Goal: Task Accomplishment & Management: Manage account settings

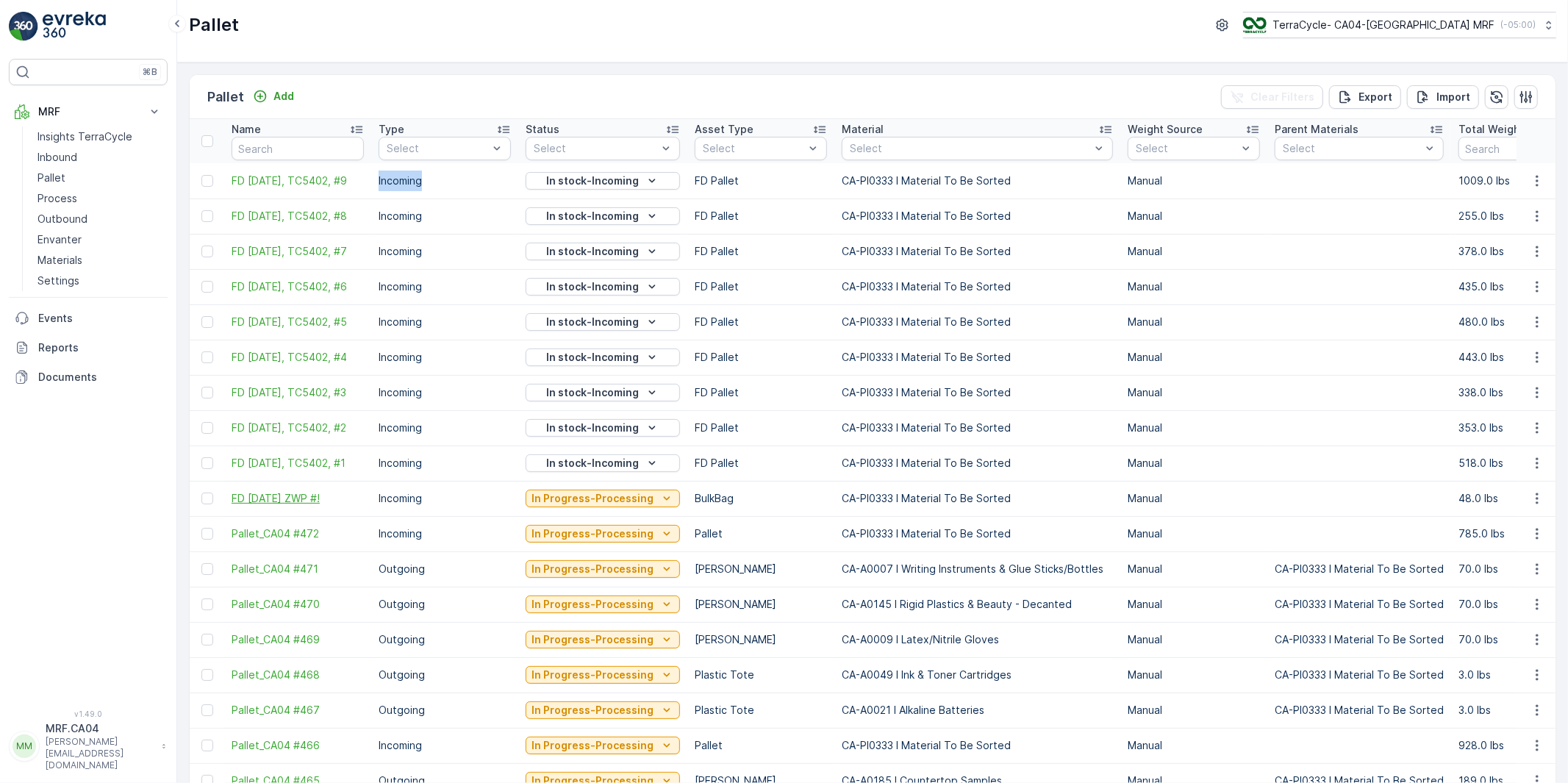
click at [348, 506] on span "FD [DATE] ZWP #!" at bounding box center [298, 499] width 133 height 15
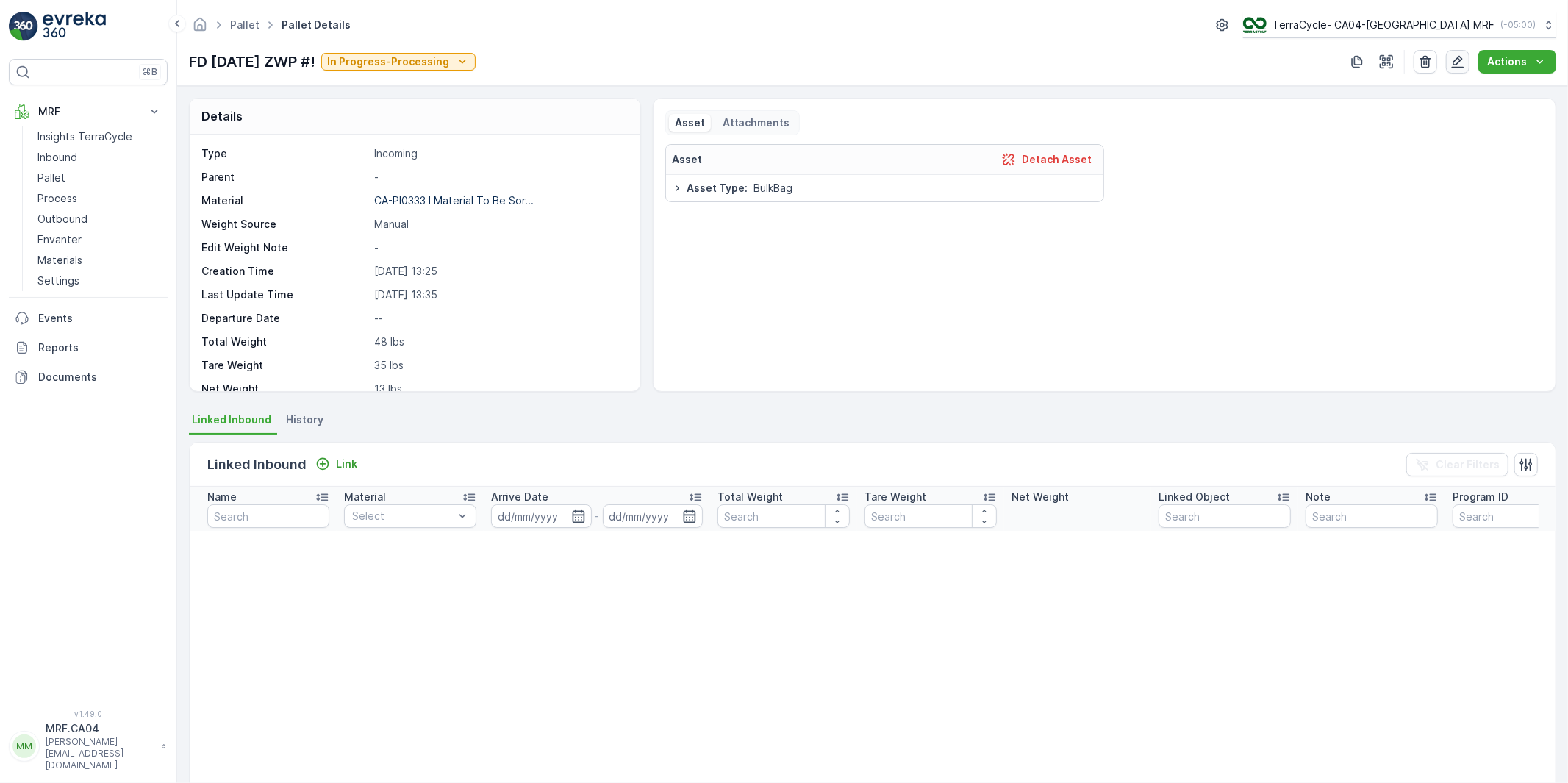
click at [1463, 64] on icon "button" at bounding box center [1457, 62] width 15 height 15
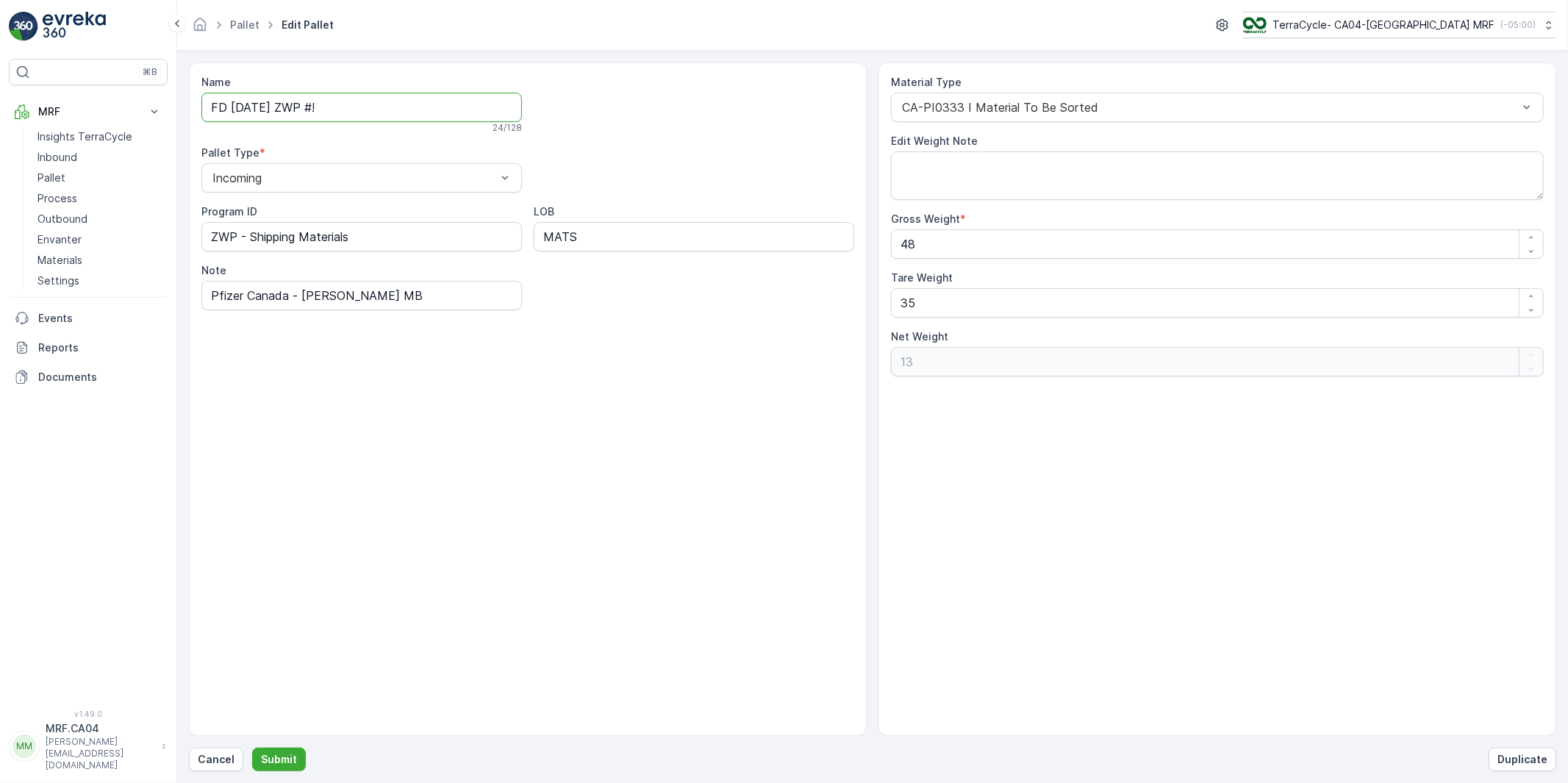
drag, startPoint x: 353, startPoint y: 107, endPoint x: 405, endPoint y: 106, distance: 52.0
click at [405, 106] on input "FD [DATE] ZWP #!" at bounding box center [361, 107] width 321 height 30
type input "FD [DATE] ZWP TC5406 #1"
click at [273, 762] on p "Submit" at bounding box center [278, 760] width 36 height 15
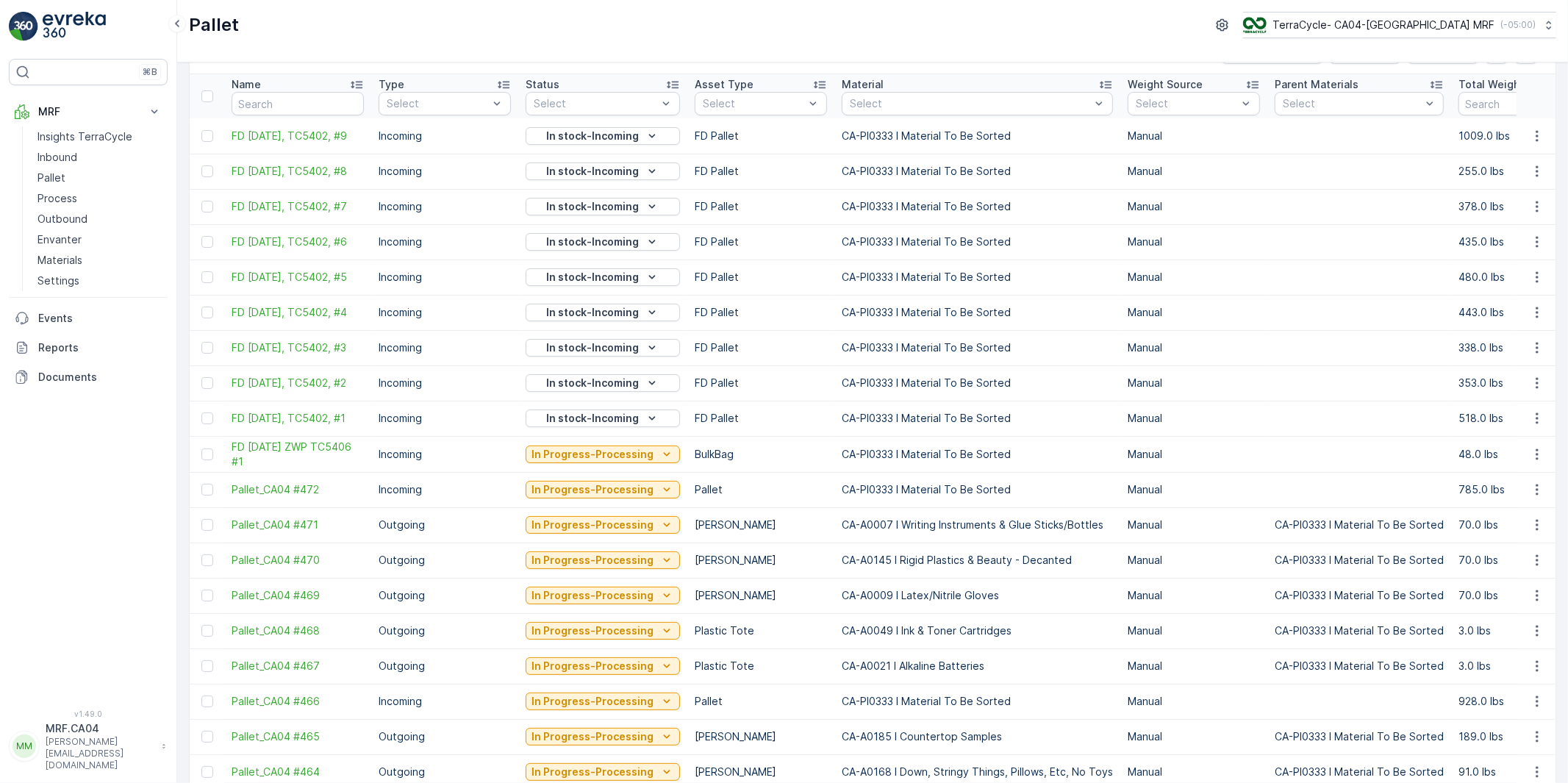
scroll to position [82, 0]
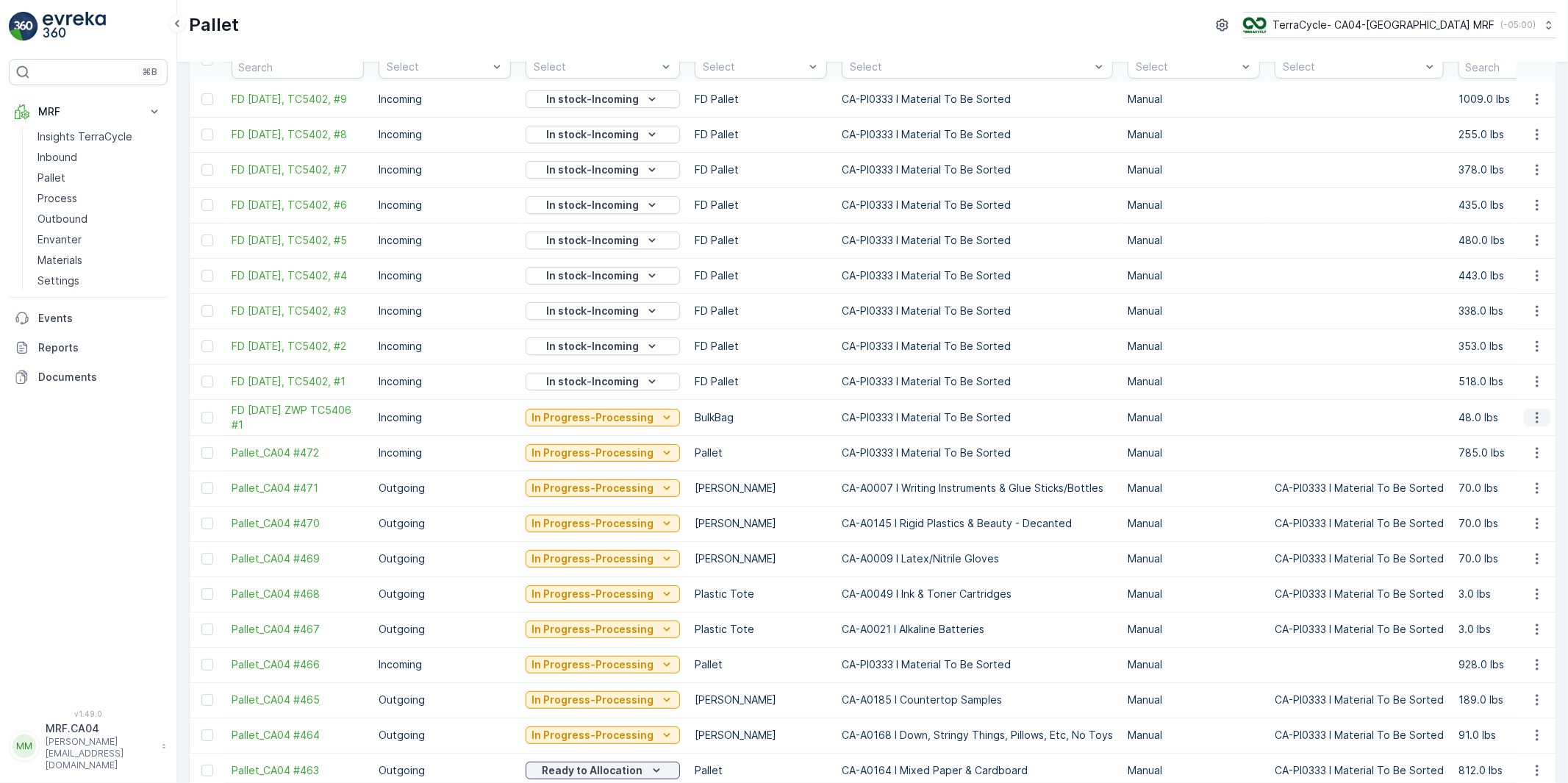
click at [1534, 420] on icon "button" at bounding box center [1537, 418] width 15 height 15
click at [1500, 461] on span "Edit Pallet" at bounding box center [1502, 467] width 50 height 15
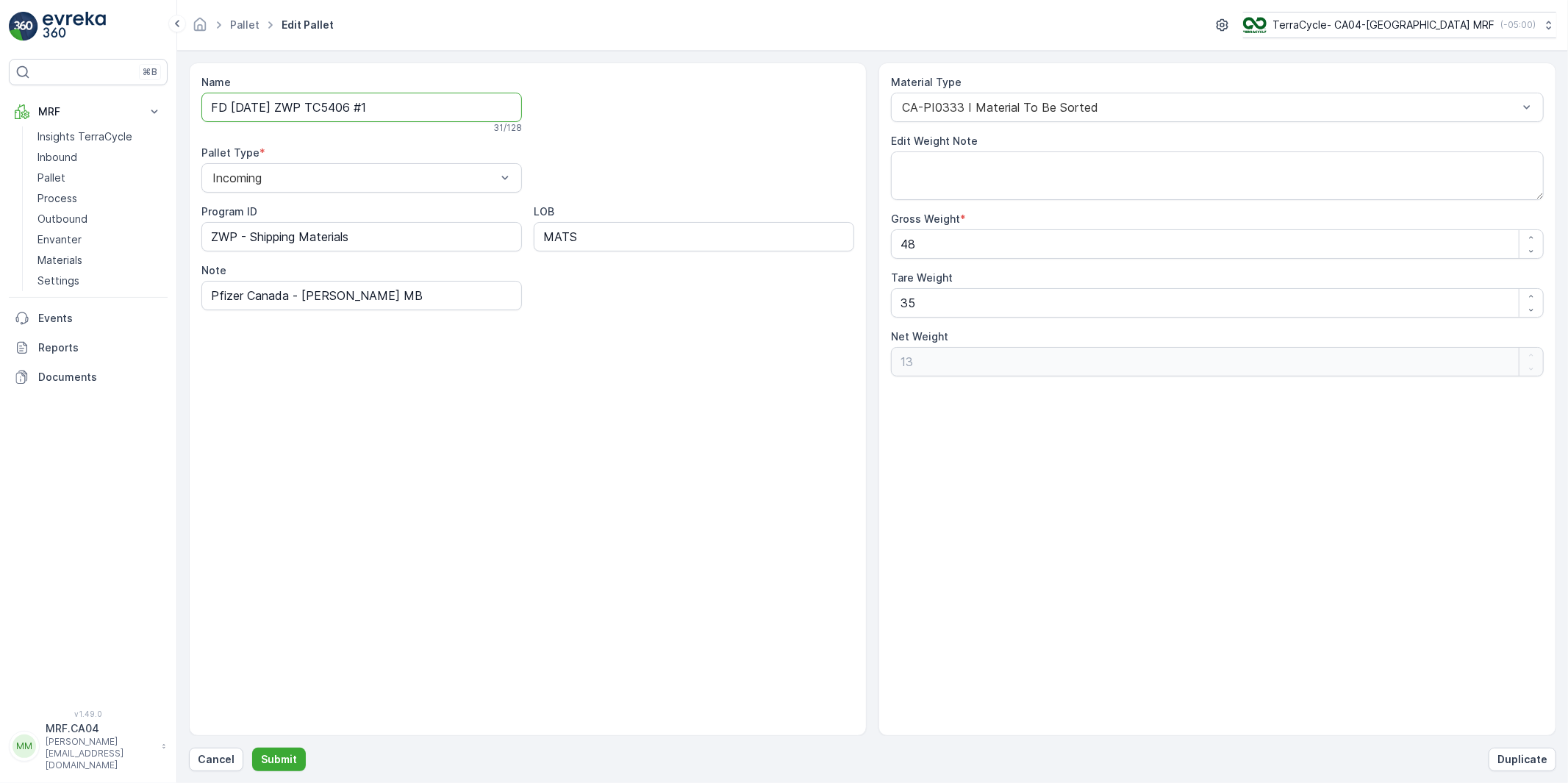
click at [348, 109] on input "FD [DATE] ZWP TC5406 #1" at bounding box center [361, 107] width 321 height 30
drag, startPoint x: 362, startPoint y: 107, endPoint x: 405, endPoint y: 159, distance: 67.5
click at [405, 159] on div "Name FD [DATE] ZWP TC5406 #1 31 / 128 Pallet Type * Incoming Program ID ZWP - S…" at bounding box center [527, 192] width 653 height 235
click at [397, 109] on input "FD [DATE] ZWP TC5406 #1" at bounding box center [361, 107] width 321 height 30
click at [348, 107] on input "FD [DATE] ZWP TC5406, #1" at bounding box center [361, 107] width 321 height 30
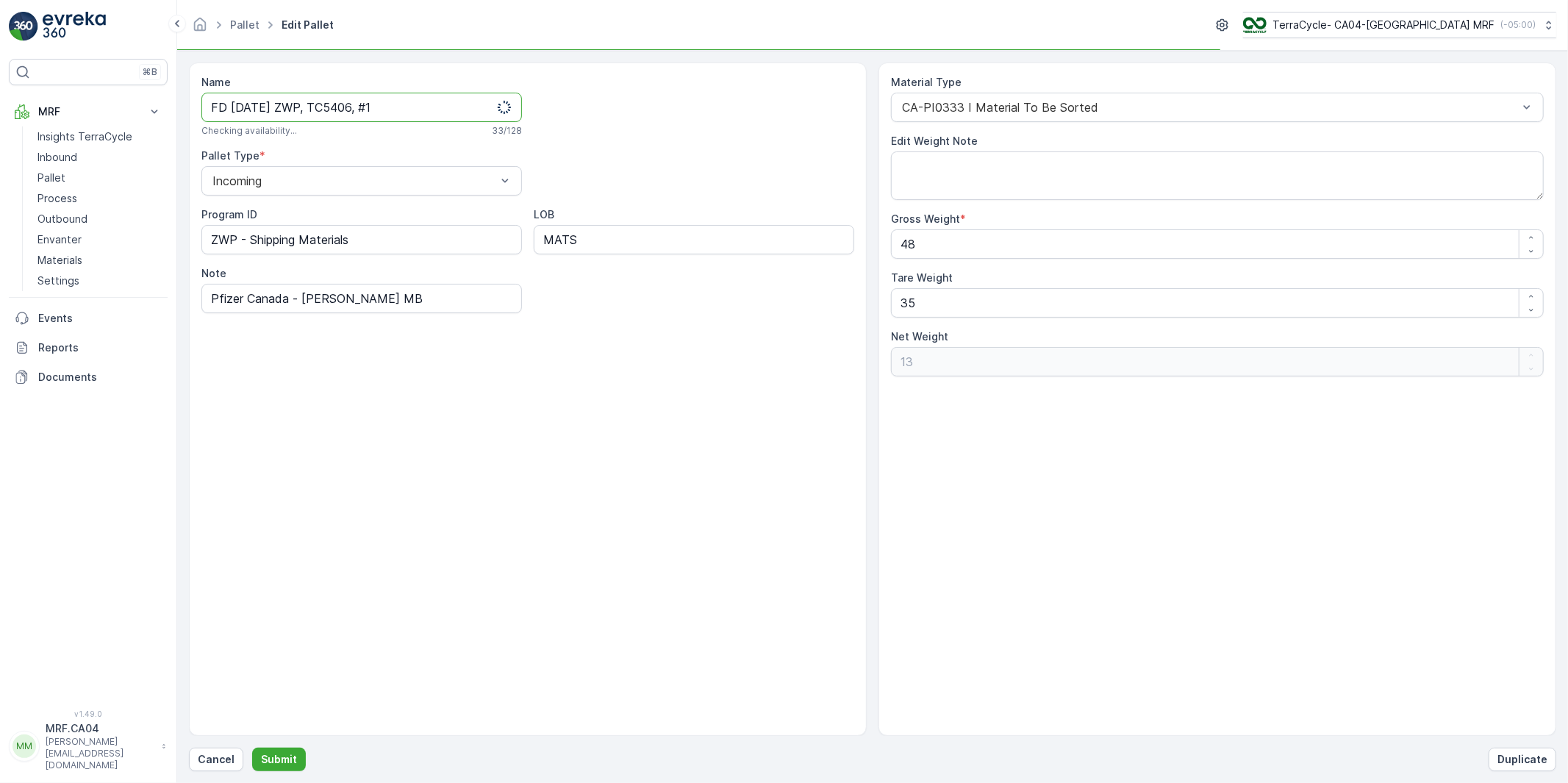
click at [318, 107] on input "FD [DATE] ZWP, TC5406, #1" at bounding box center [361, 107] width 321 height 30
type input "FD [DATE], ZWP, TC5406, #1"
click at [585, 113] on div at bounding box center [694, 105] width 321 height 62
click at [292, 757] on p "Submit" at bounding box center [278, 760] width 36 height 15
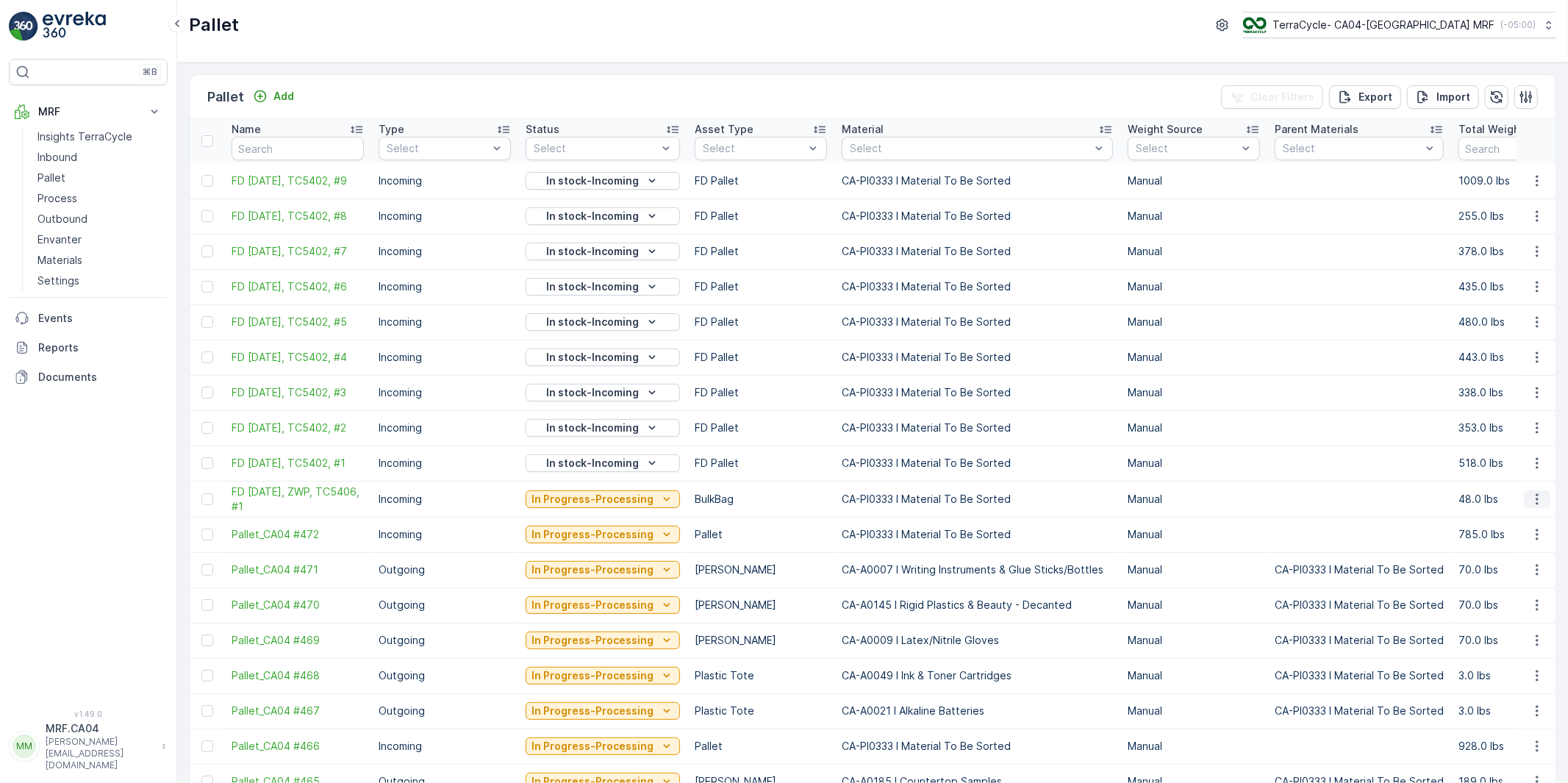
click at [1534, 503] on icon "button" at bounding box center [1537, 499] width 15 height 15
drag, startPoint x: 226, startPoint y: 499, endPoint x: 300, endPoint y: 516, distance: 75.9
click at [300, 516] on td "FD [DATE], ZWP, TC5406, #1" at bounding box center [297, 498] width 147 height 36
copy span "FD [DATE], ZWP, TC5406, #1"
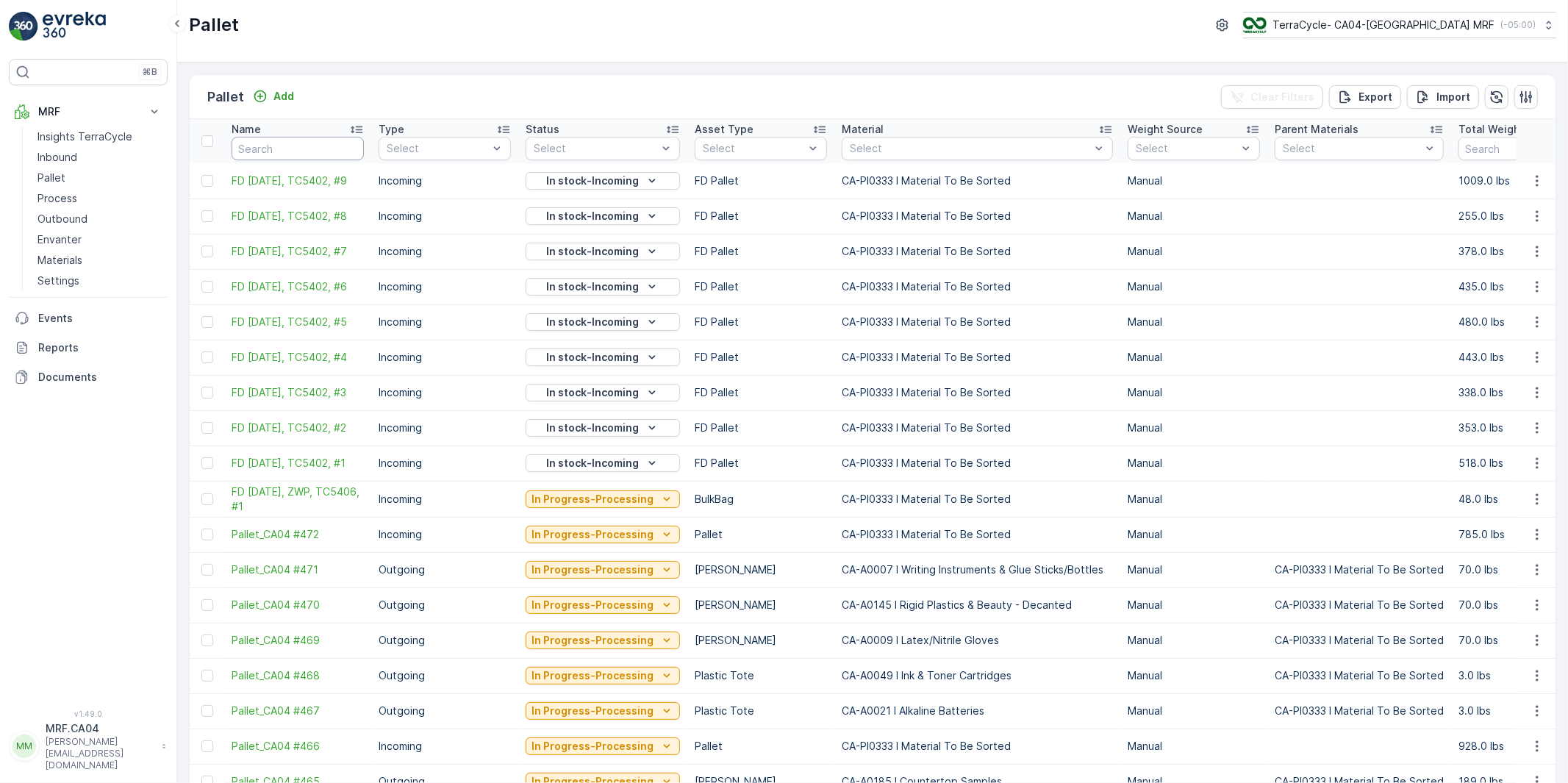
click at [292, 152] on input "text" at bounding box center [298, 148] width 133 height 24
paste input "FD [DATE], ZWP, TC5406, #1"
type input "FD [DATE], ZWP, TC5406, #1"
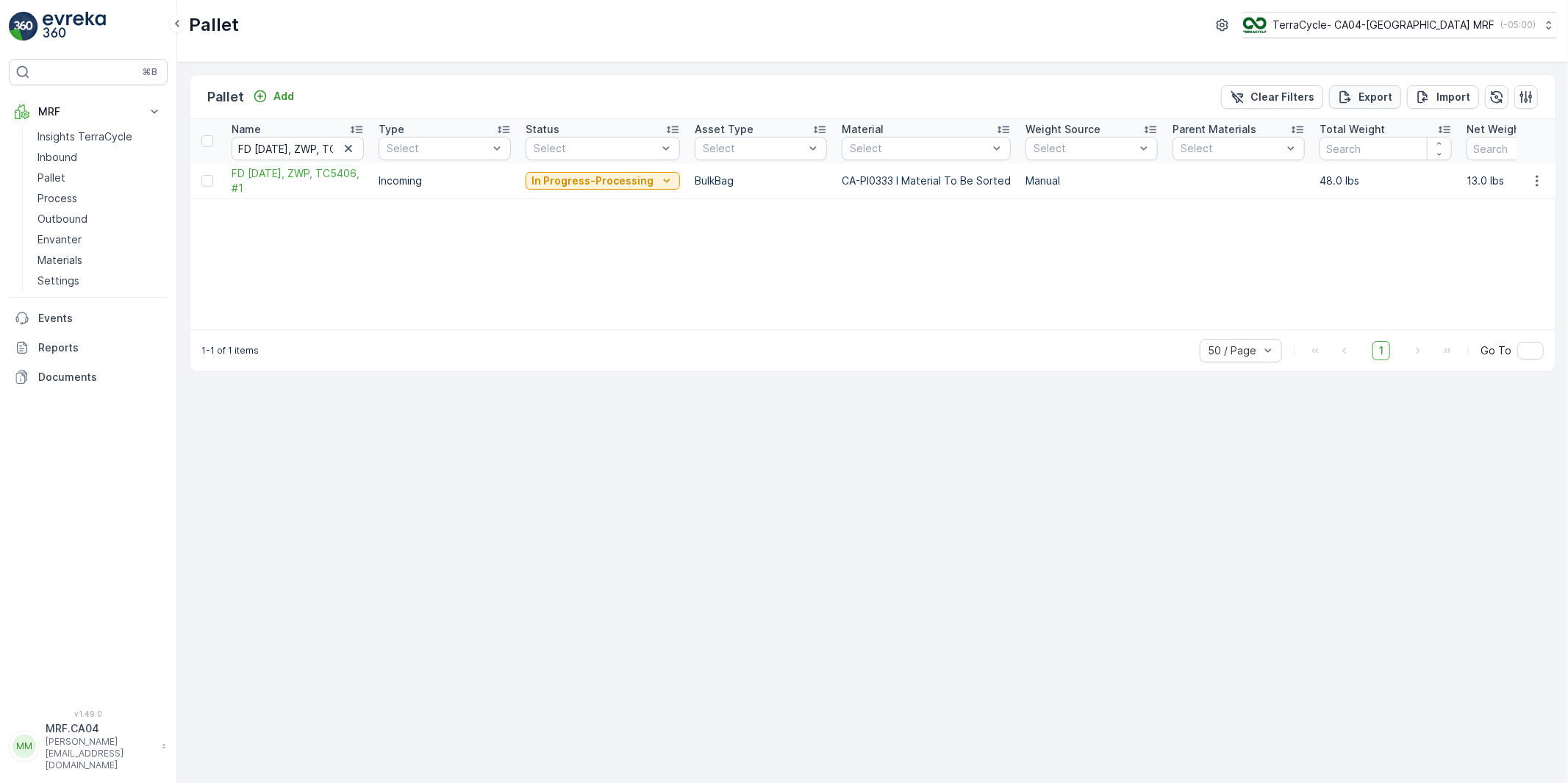
click at [1373, 96] on p "Export" at bounding box center [1375, 97] width 34 height 15
click at [64, 343] on p "Reports" at bounding box center [100, 348] width 124 height 15
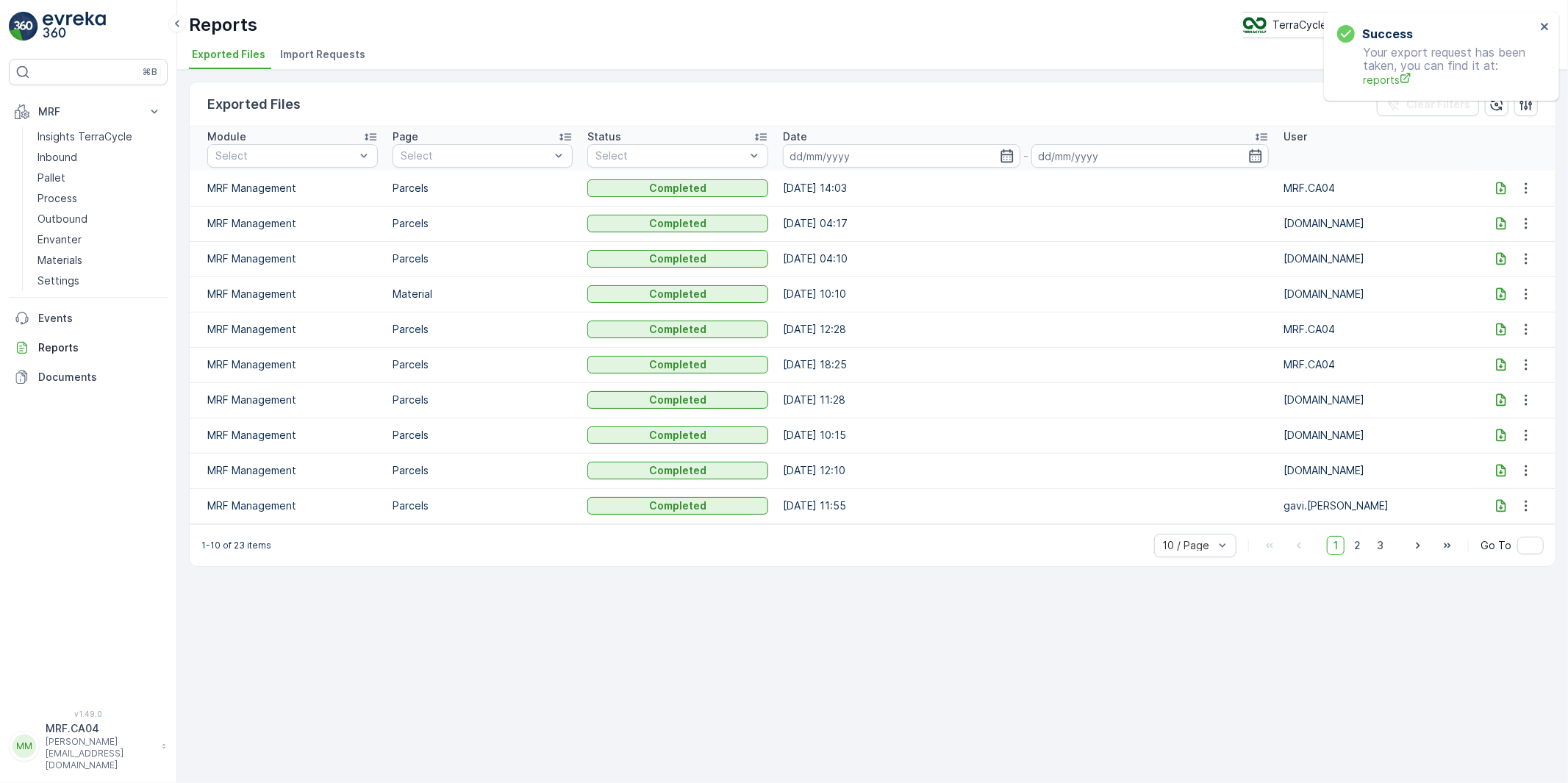
drag, startPoint x: 836, startPoint y: 187, endPoint x: 872, endPoint y: 184, distance: 36.1
click at [872, 184] on td "[DATE] 14:03" at bounding box center [1025, 188] width 501 height 35
click at [1498, 187] on icon at bounding box center [1501, 188] width 15 height 15
